Goal: Check status: Check status

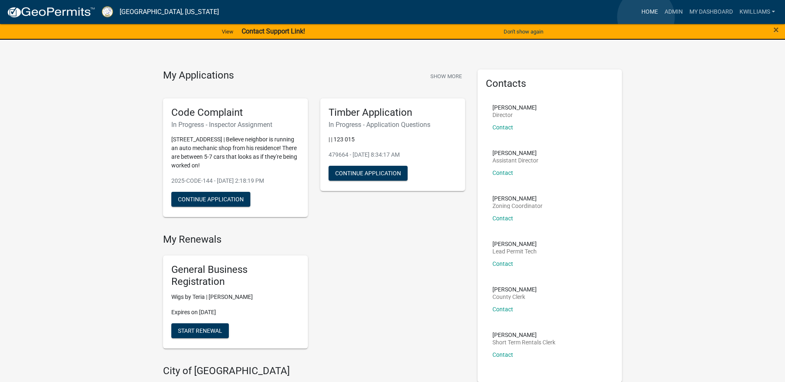
click at [646, 17] on link "Home" at bounding box center [649, 12] width 23 height 16
click at [646, 16] on link "Home" at bounding box center [649, 12] width 23 height 16
click at [644, 9] on link "Home" at bounding box center [649, 12] width 23 height 16
click at [654, 16] on link "Home" at bounding box center [649, 12] width 23 height 16
click at [673, 15] on link "Admin" at bounding box center [673, 12] width 25 height 16
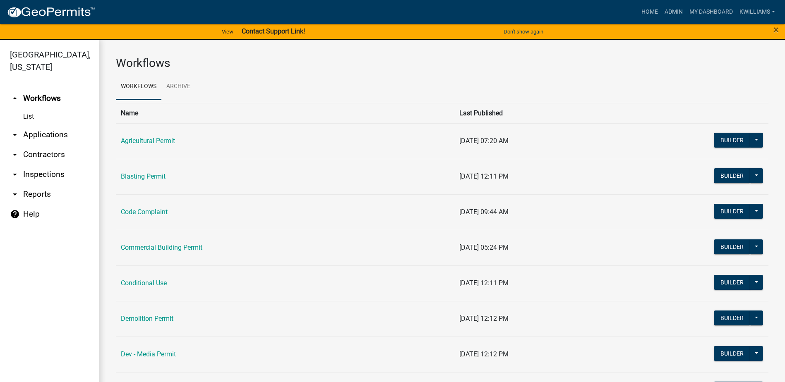
click at [49, 135] on link "arrow_drop_down Applications" at bounding box center [49, 135] width 99 height 20
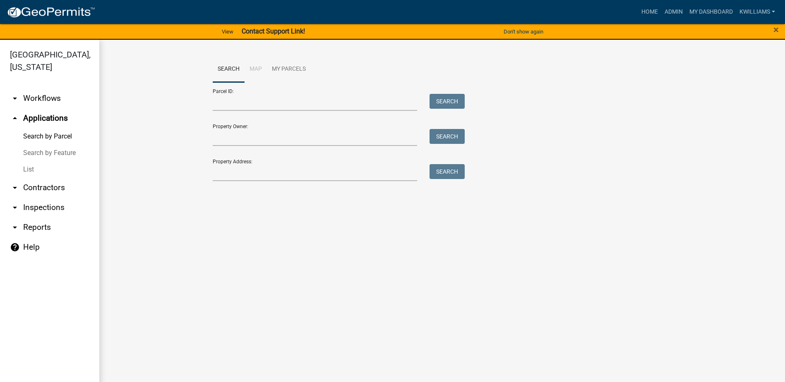
click at [40, 168] on link "List" at bounding box center [49, 169] width 99 height 17
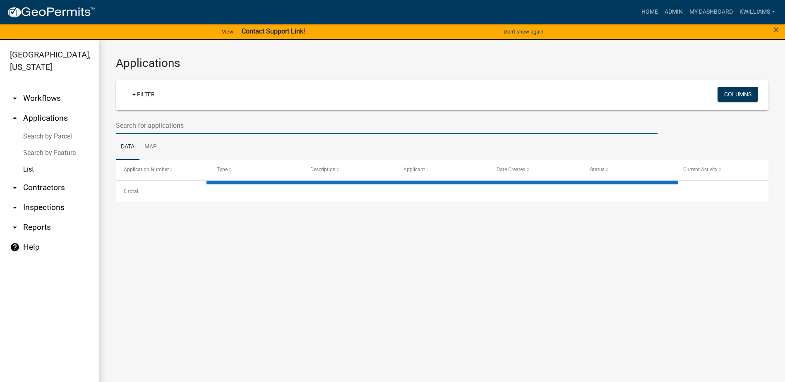
click at [175, 124] on input "text" at bounding box center [387, 125] width 542 height 17
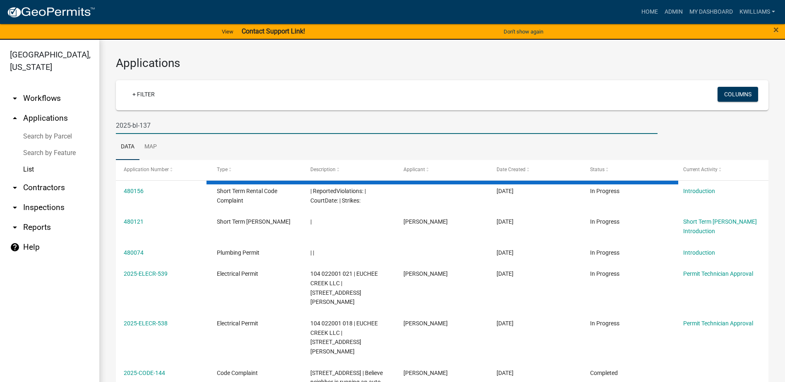
type input "2025-bl-137"
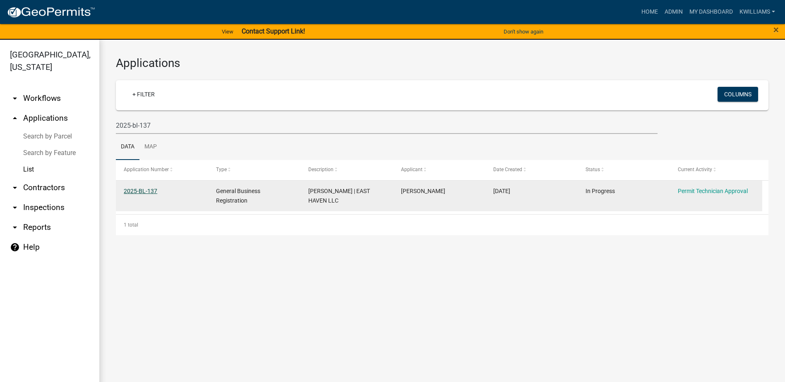
click at [150, 189] on link "2025-BL-137" at bounding box center [141, 191] width 34 height 7
